Goal: Transaction & Acquisition: Book appointment/travel/reservation

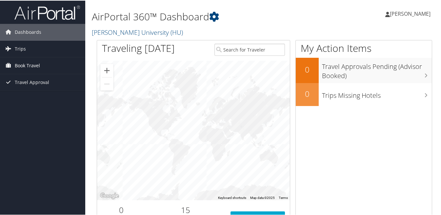
click at [50, 68] on link "Book Travel" at bounding box center [42, 65] width 85 height 16
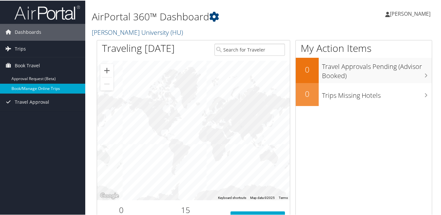
click at [50, 90] on link "Book/Manage Online Trips" at bounding box center [42, 88] width 85 height 10
click at [41, 89] on link "Book/Manage Online Trips" at bounding box center [42, 88] width 85 height 10
